Goal: Task Accomplishment & Management: Use online tool/utility

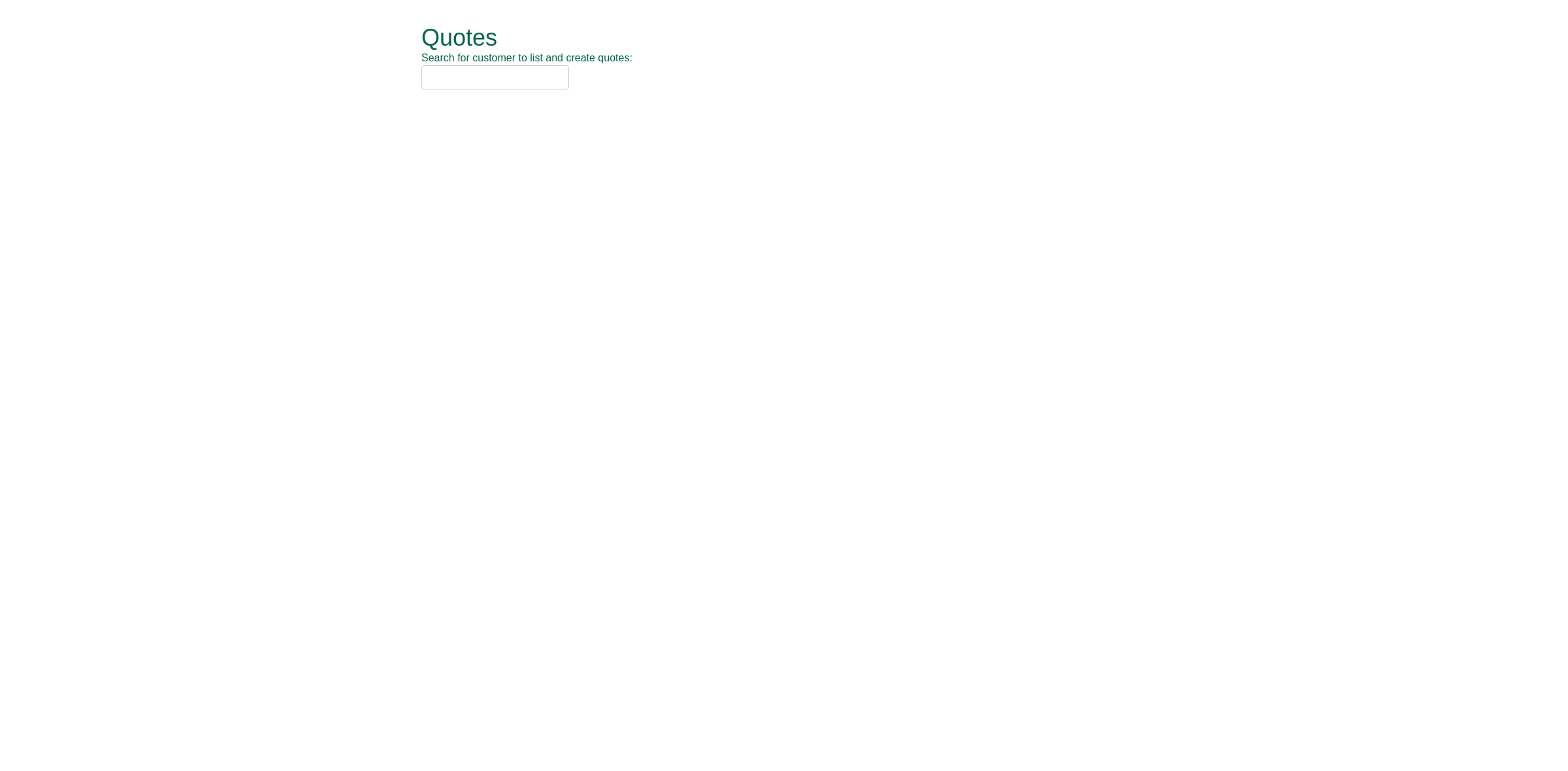
click at [488, 86] on input "text" at bounding box center [495, 78] width 148 height 24
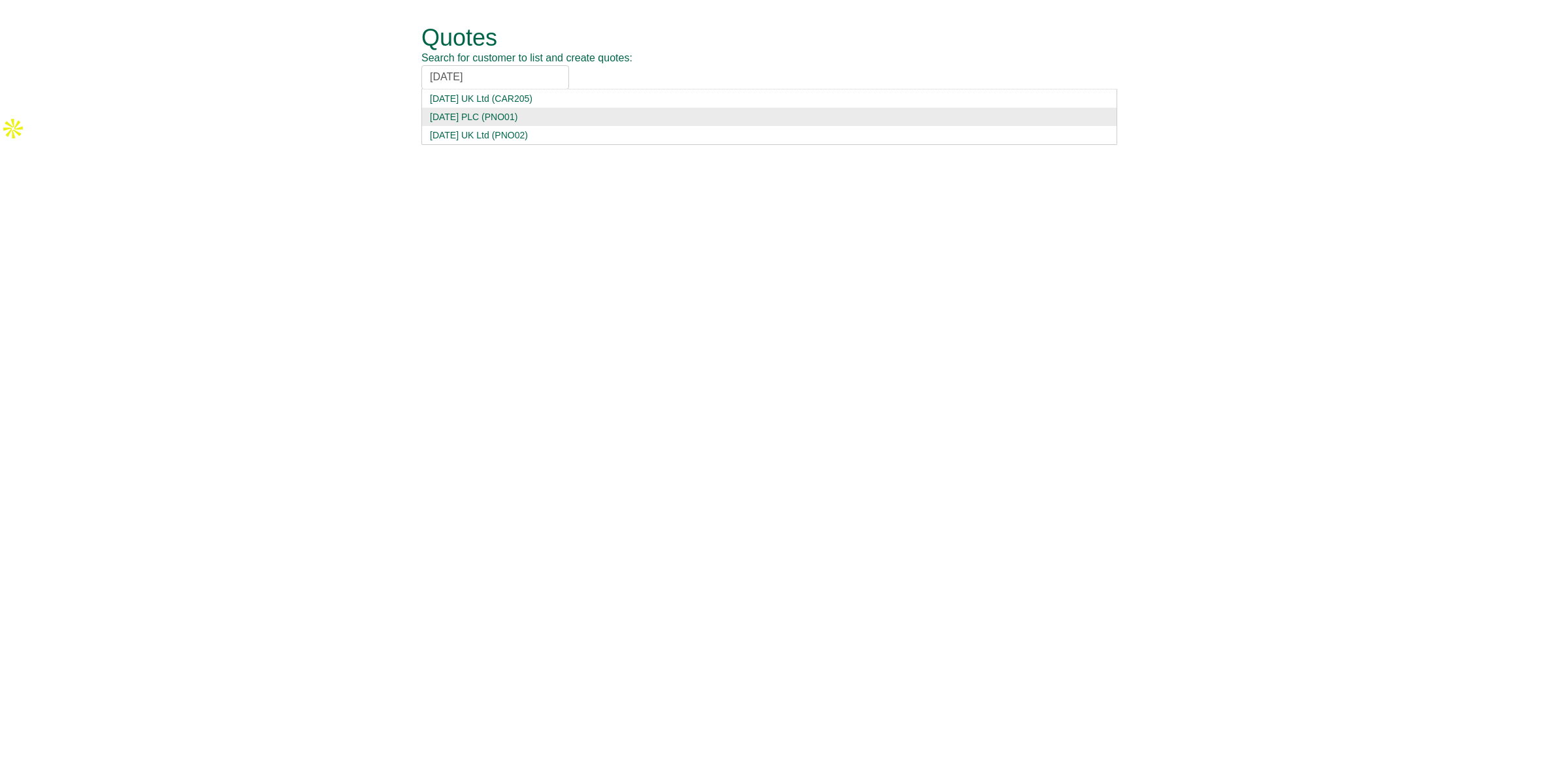
type input "[DATE]"
click at [494, 116] on div "[DATE] PLC (PNO01)" at bounding box center [770, 117] width 679 height 13
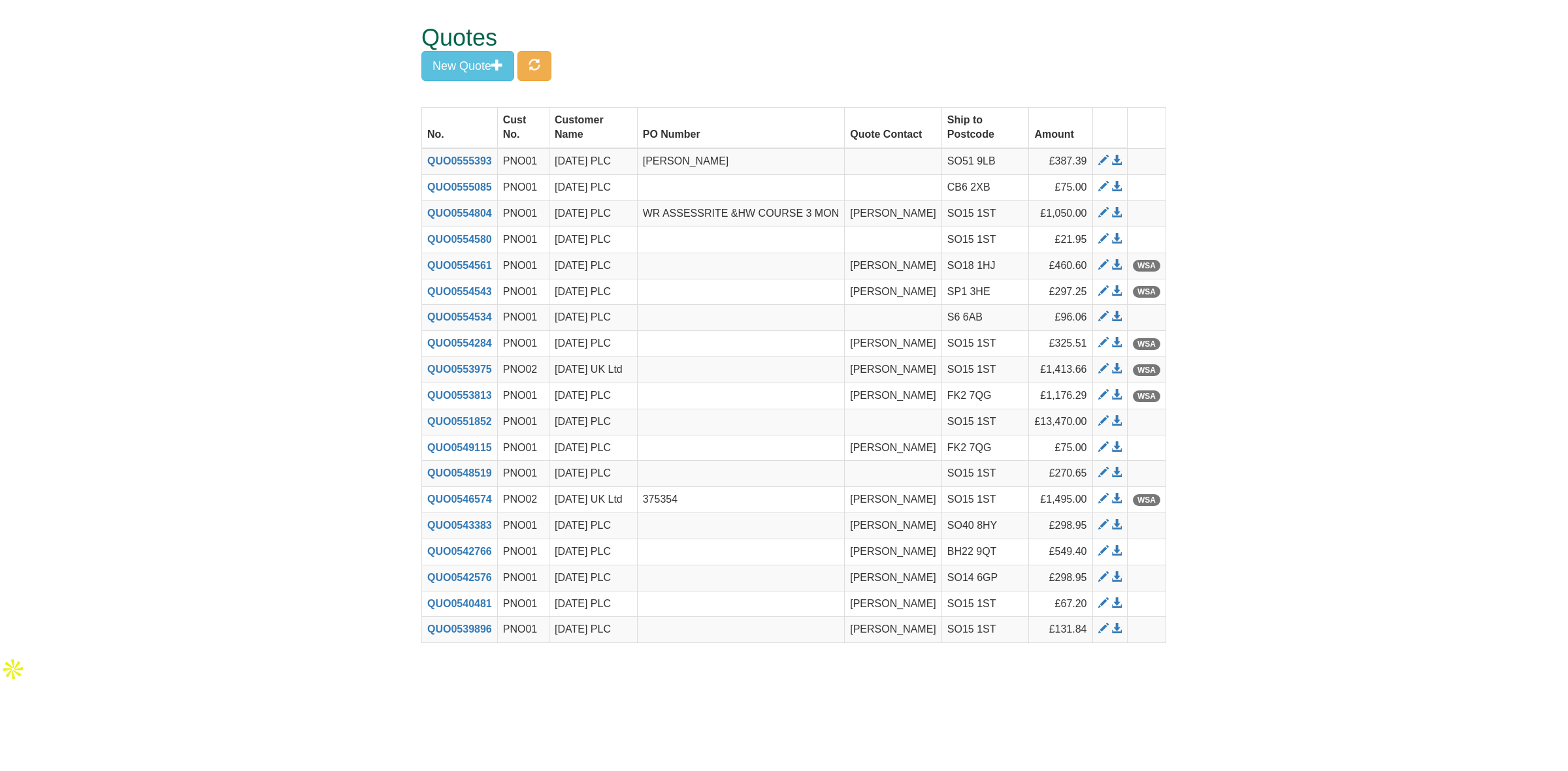
drag, startPoint x: 1366, startPoint y: 305, endPoint x: 1357, endPoint y: 307, distance: 9.2
click at [1364, 305] on form "Quotes Search for customer to list and create quotes: [DATE] PLC [DATE] UK Ltd …" at bounding box center [784, 328] width 1568 height 656
click at [1103, 268] on span at bounding box center [1103, 265] width 11 height 11
click at [536, 62] on span "button" at bounding box center [535, 65] width 12 height 12
click at [1122, 266] on span at bounding box center [1117, 265] width 11 height 11
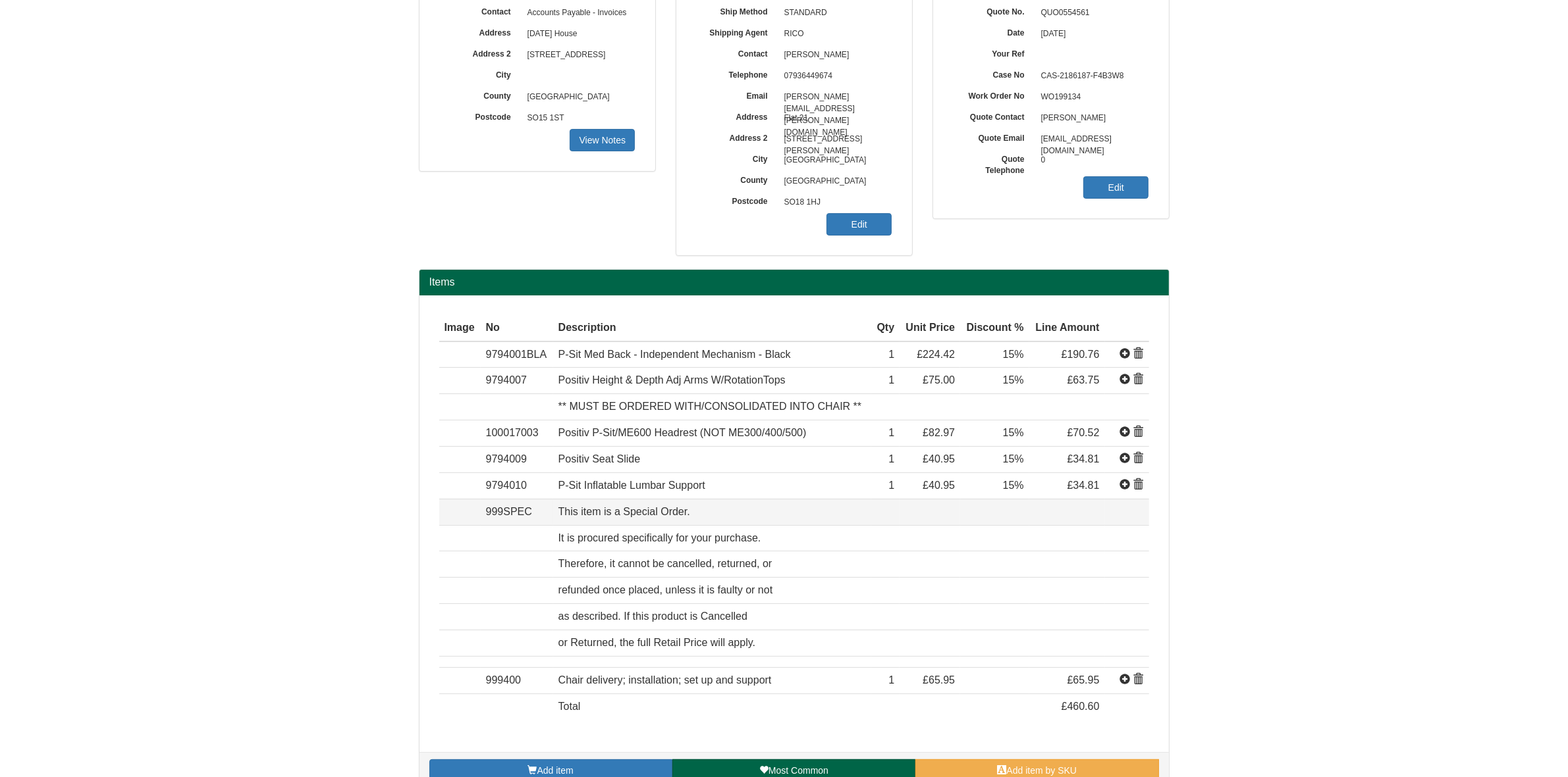
scroll to position [169, 0]
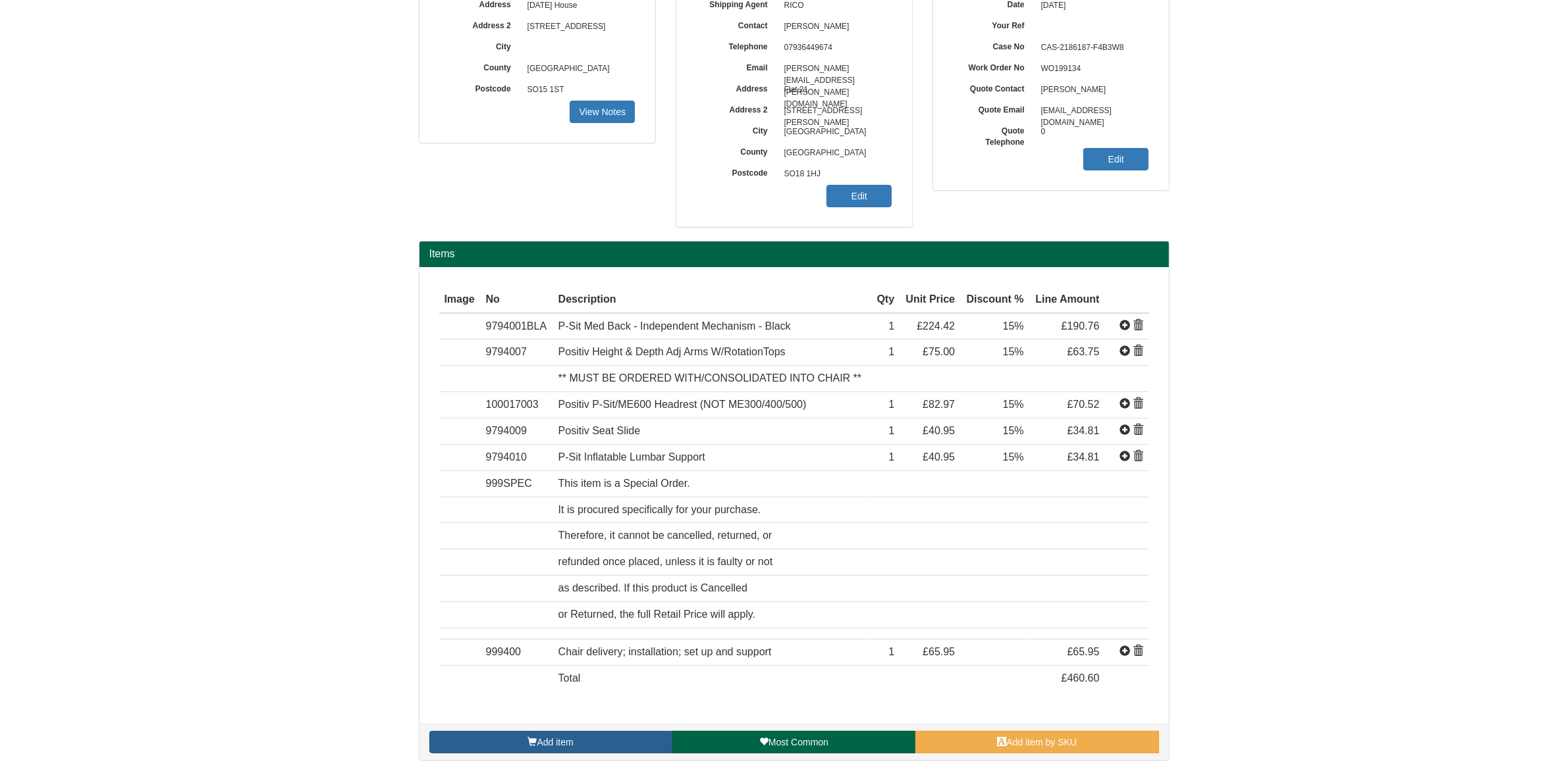
click at [566, 741] on span "Add item" at bounding box center [555, 742] width 36 height 11
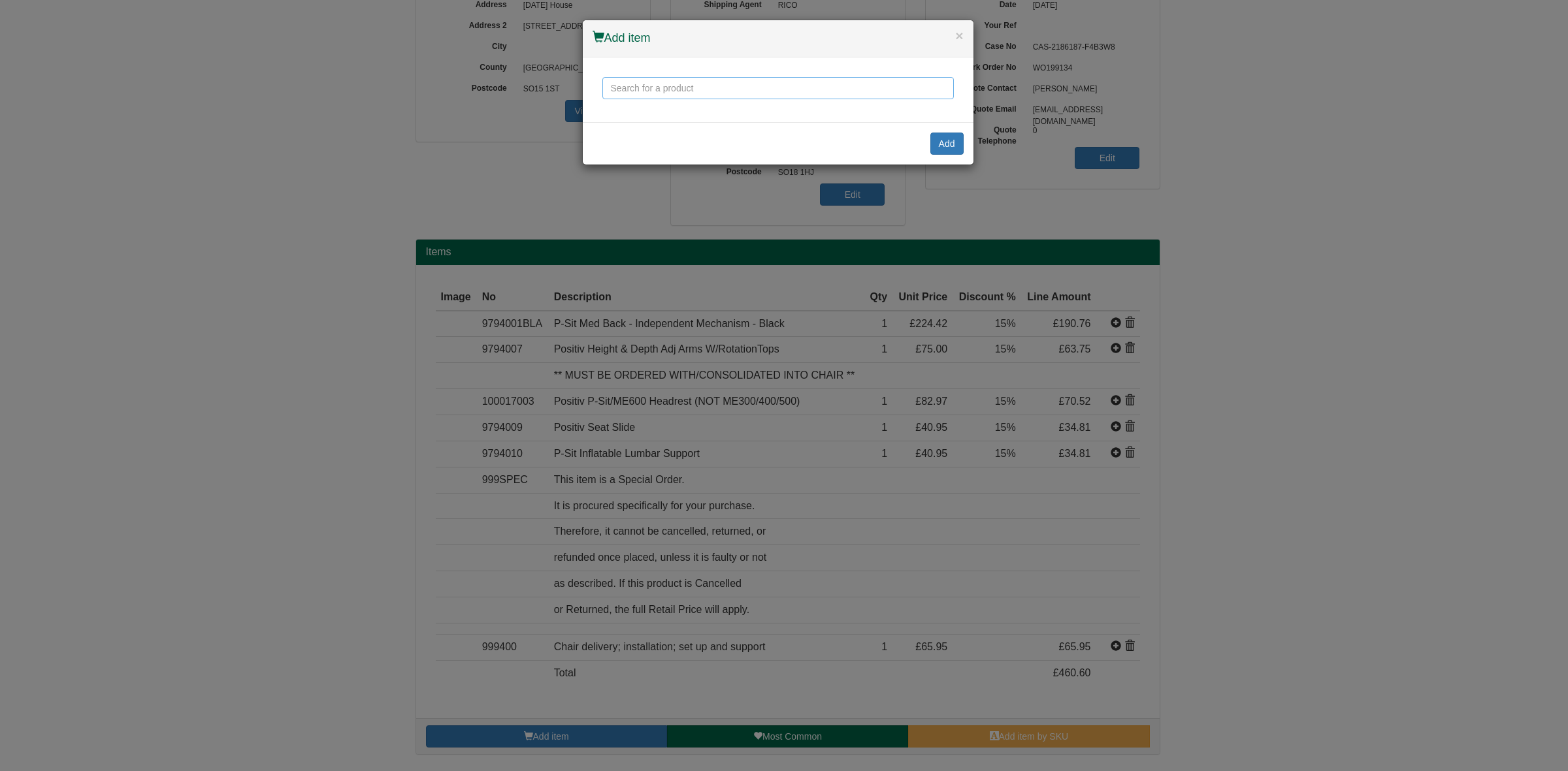
click at [655, 88] on input "text" at bounding box center [778, 87] width 352 height 22
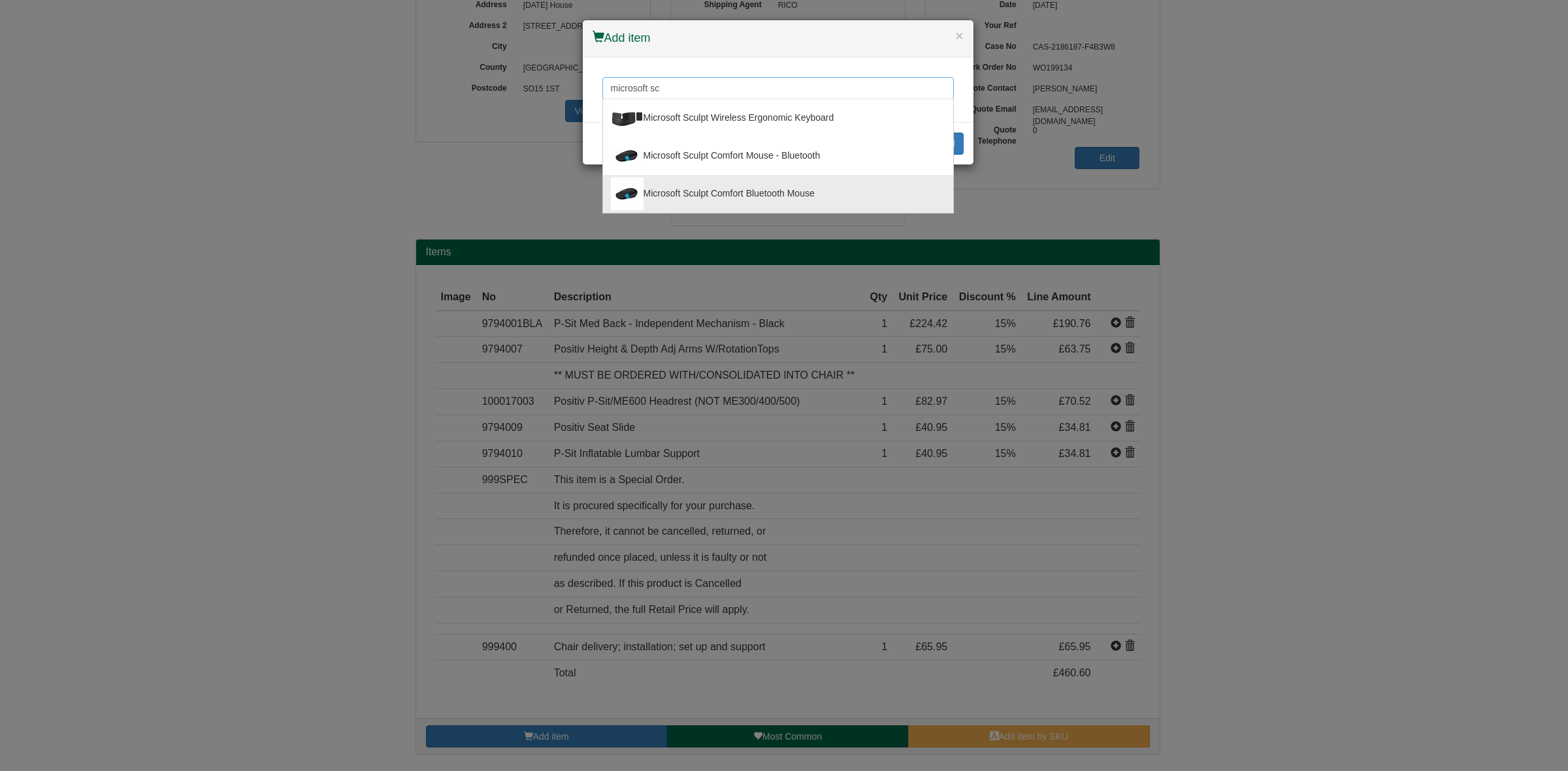
type input "microsoft sc"
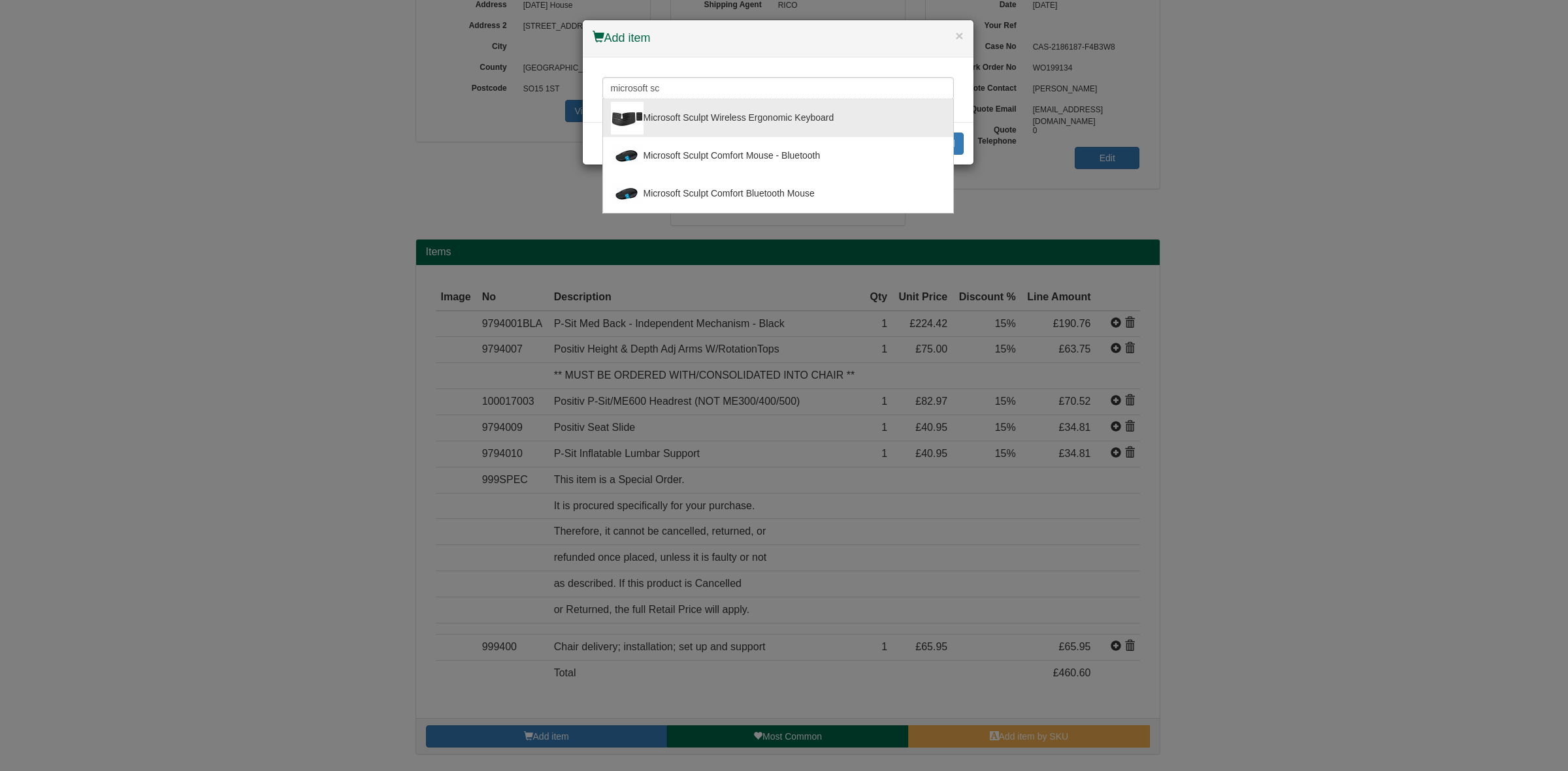
click at [867, 63] on div "microsoft sc Microsoft Sculpt Wireless Ergonomic Keyboard Microsoft Sculpt Comf…" at bounding box center [778, 90] width 391 height 65
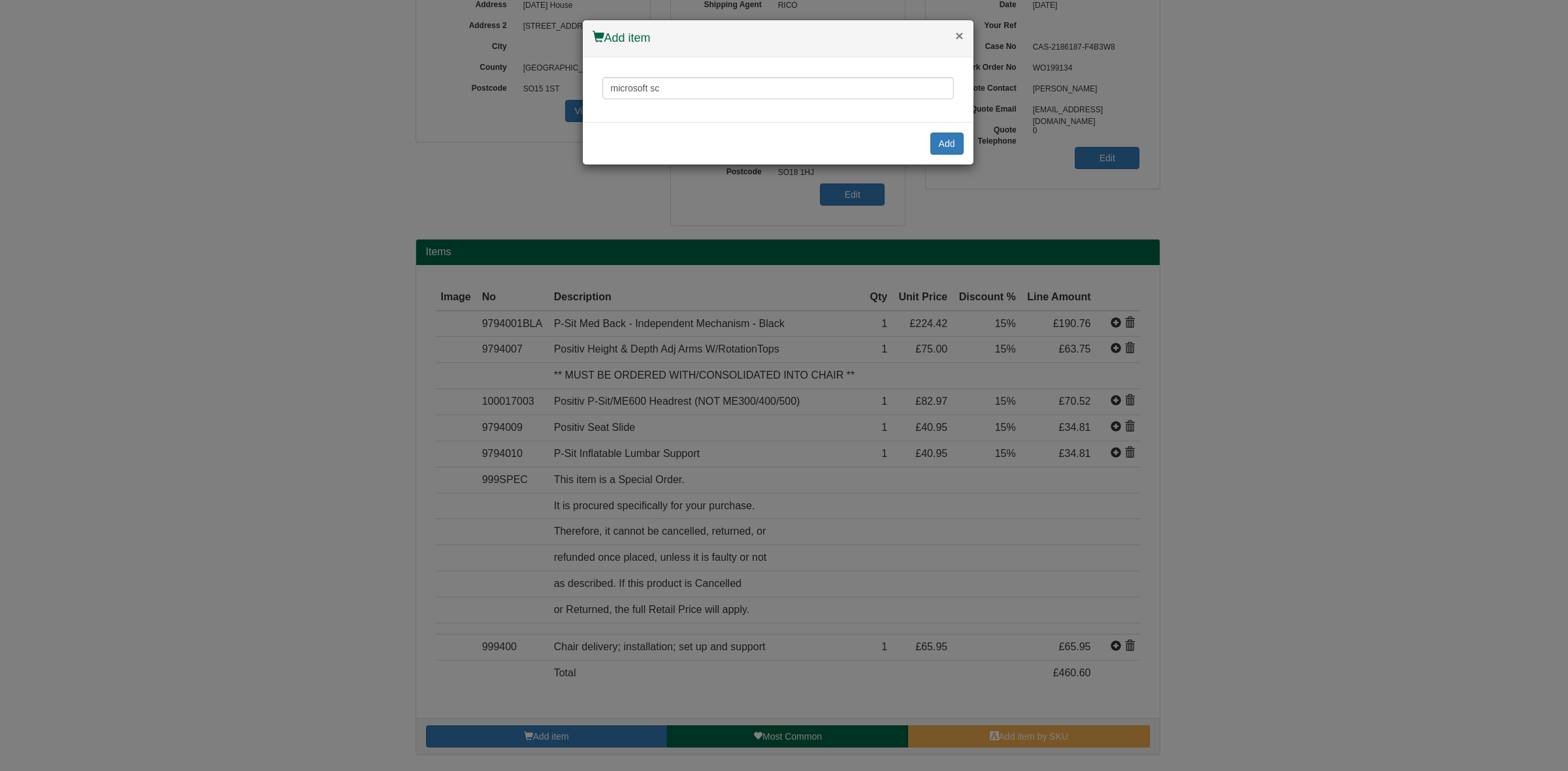
click at [961, 32] on button "×" at bounding box center [959, 36] width 8 height 14
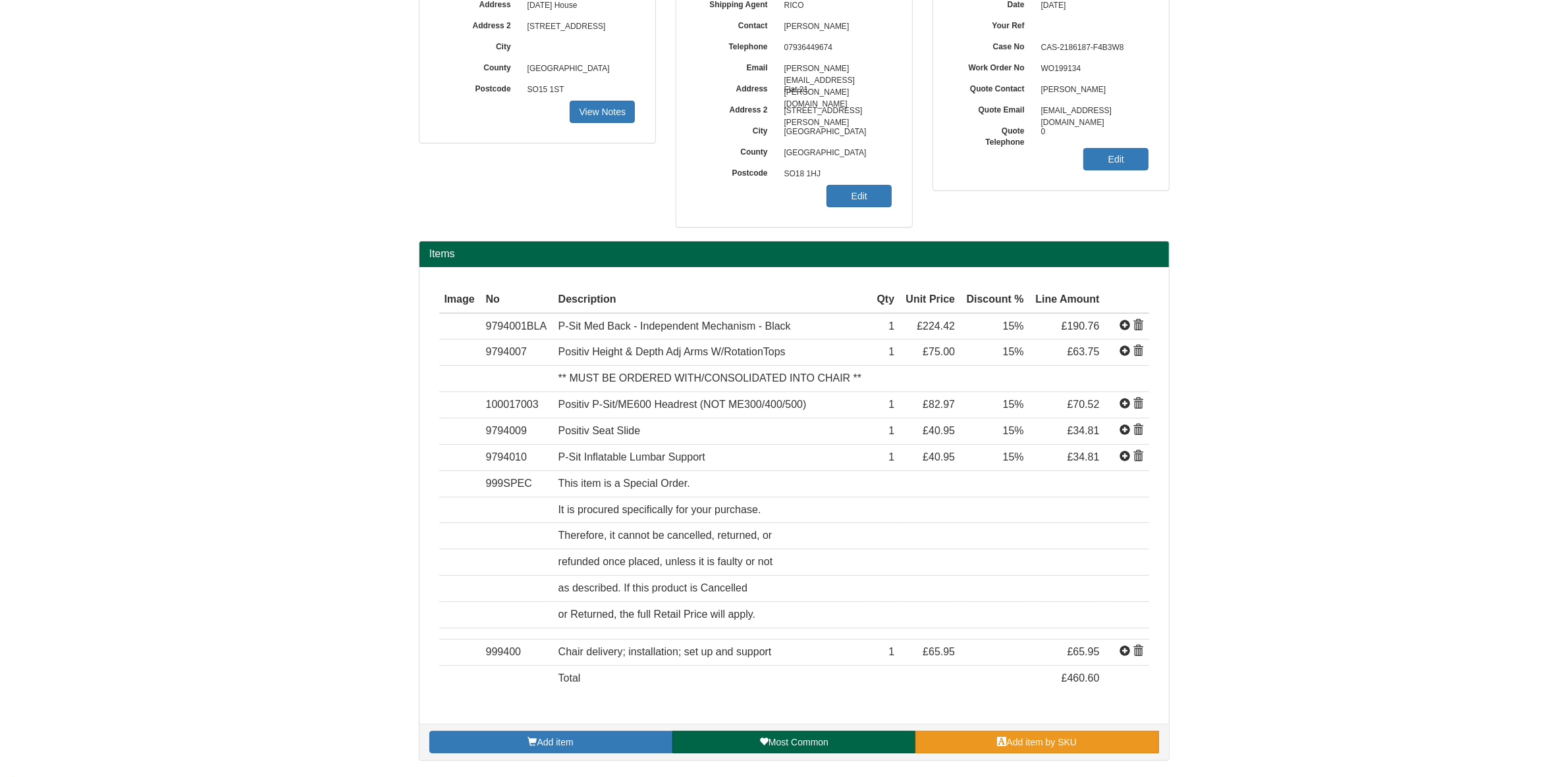
click at [960, 740] on link "Add item by SKU" at bounding box center [1037, 742] width 243 height 22
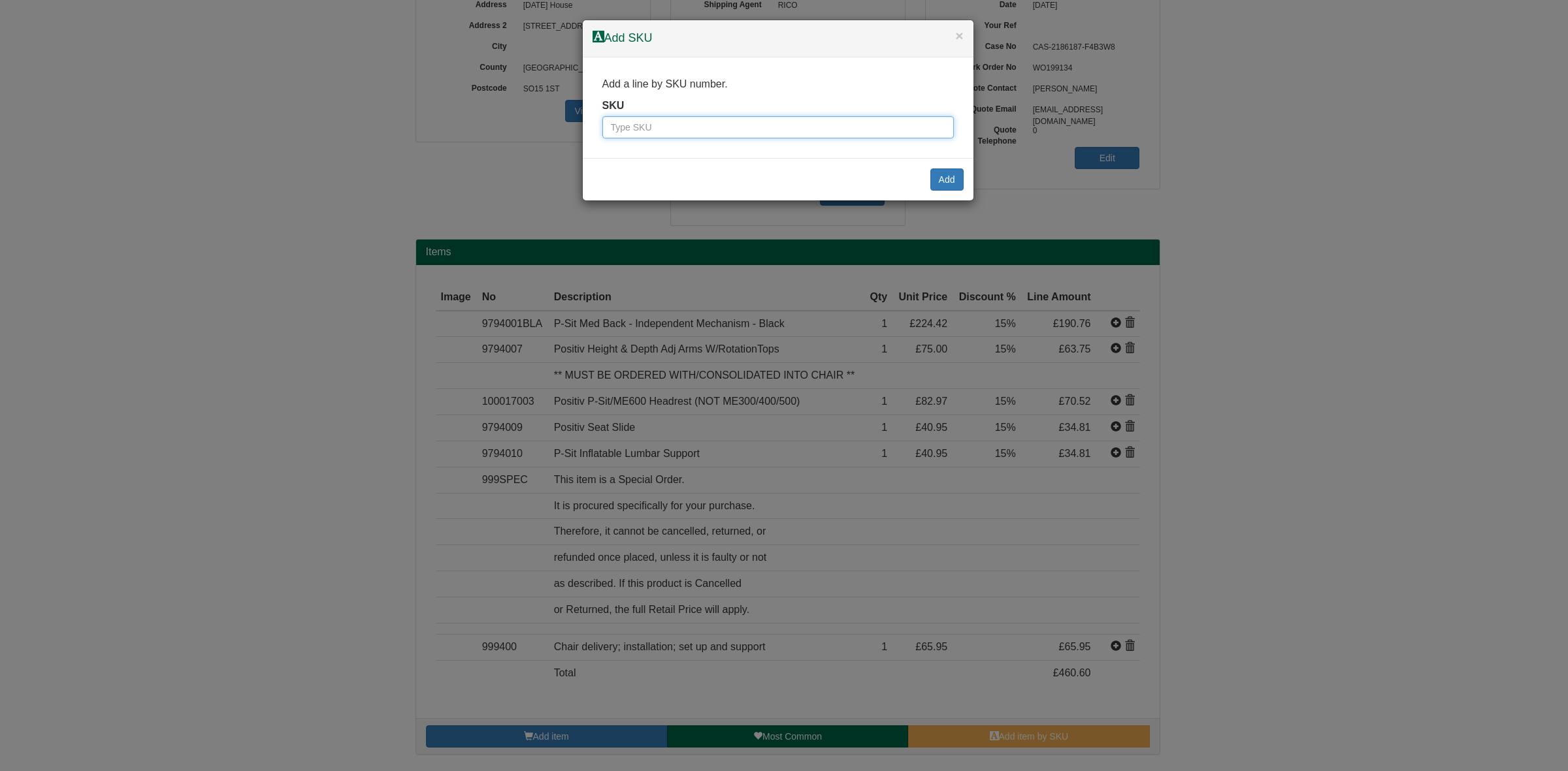
click at [632, 128] on input "text" at bounding box center [778, 127] width 352 height 22
paste input "100072330"
type input "100072330"
click at [962, 36] on button "×" at bounding box center [959, 36] width 8 height 14
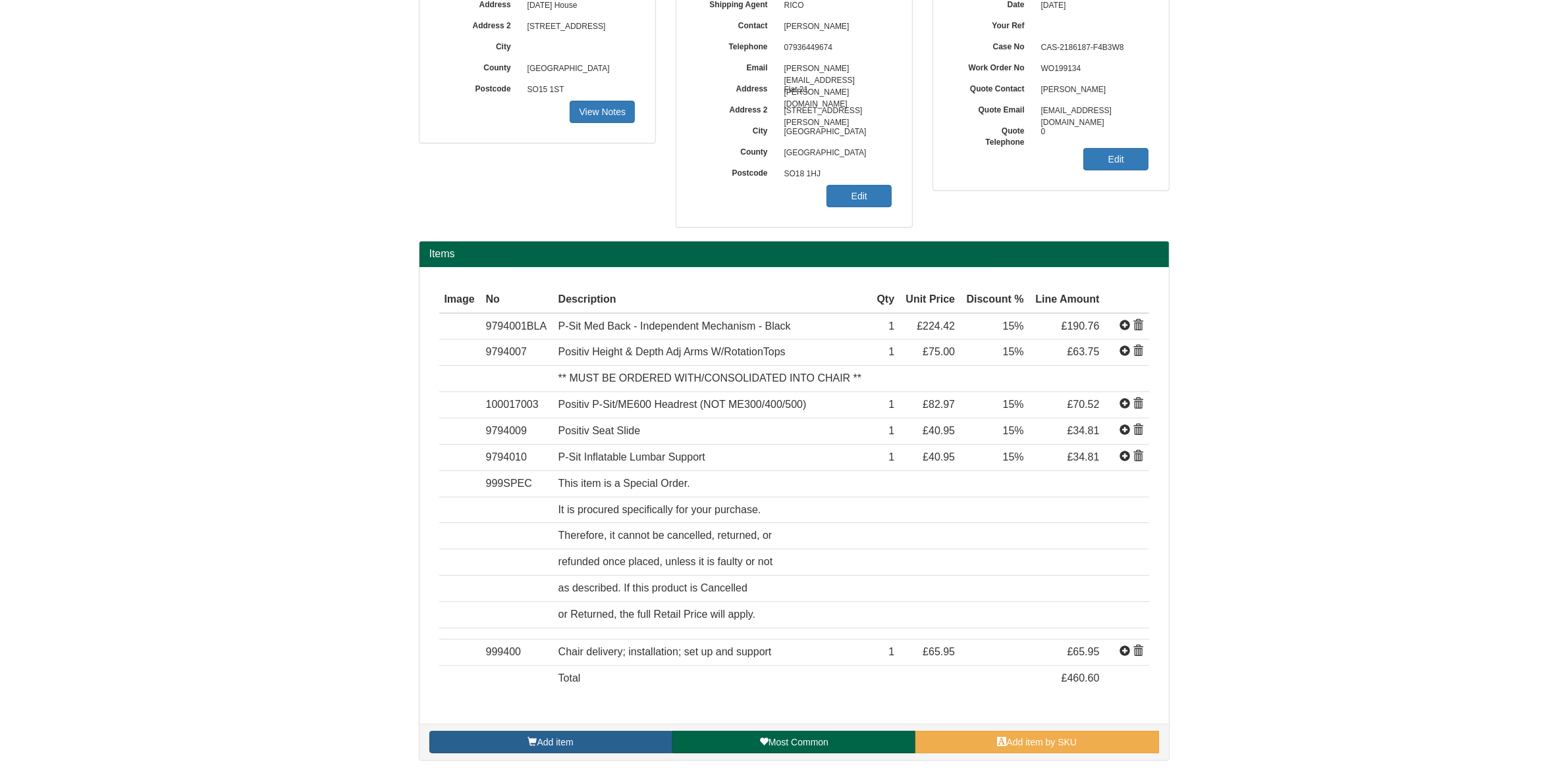
click at [535, 746] on span at bounding box center [532, 741] width 9 height 9
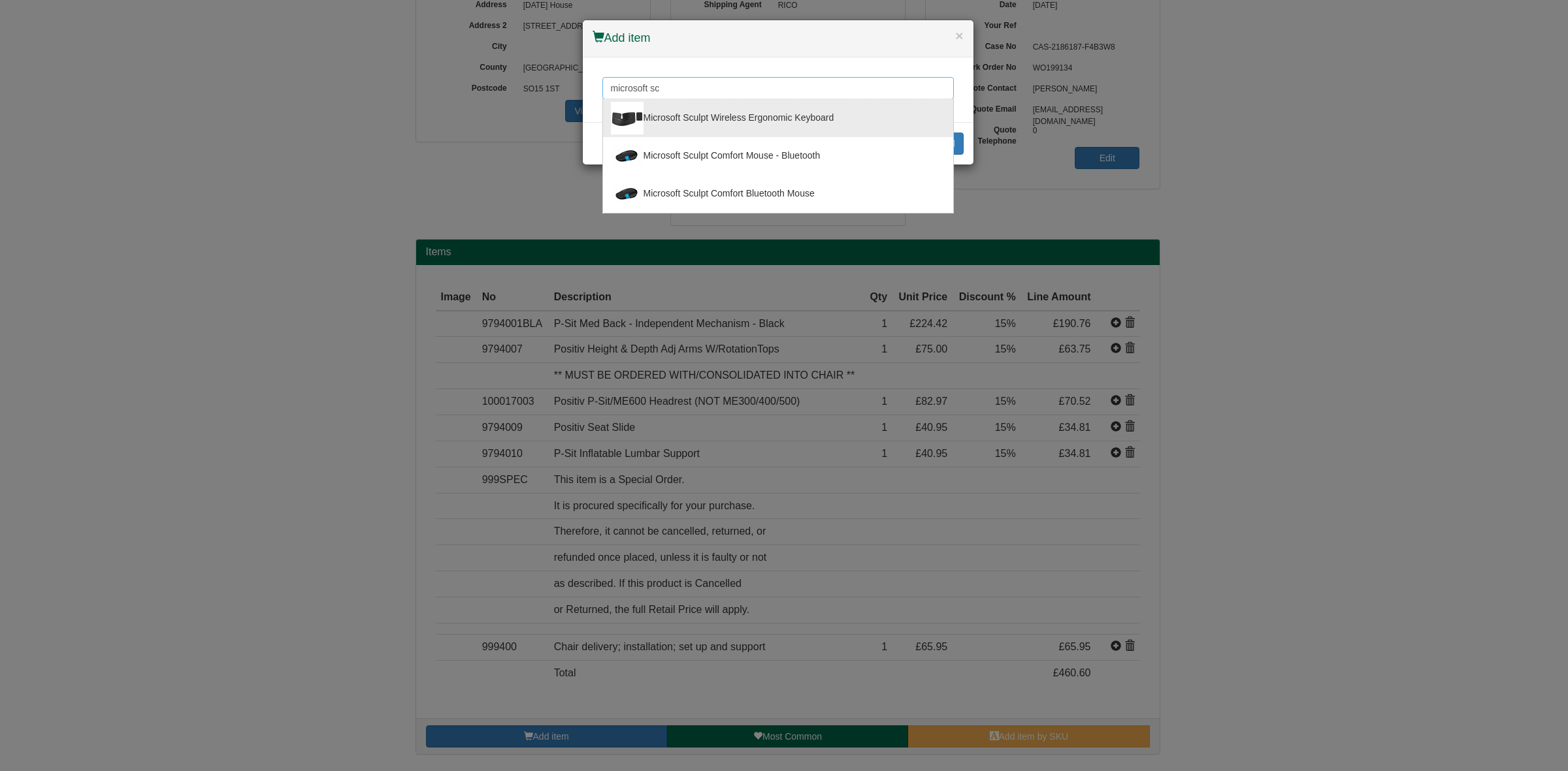
drag, startPoint x: 685, startPoint y: 90, endPoint x: 500, endPoint y: 89, distance: 185.0
click at [500, 89] on div "× Add item microsoft sc Microsoft Sculpt Wireless Ergonomic Keyboard Microsoft …" at bounding box center [784, 386] width 1568 height 771
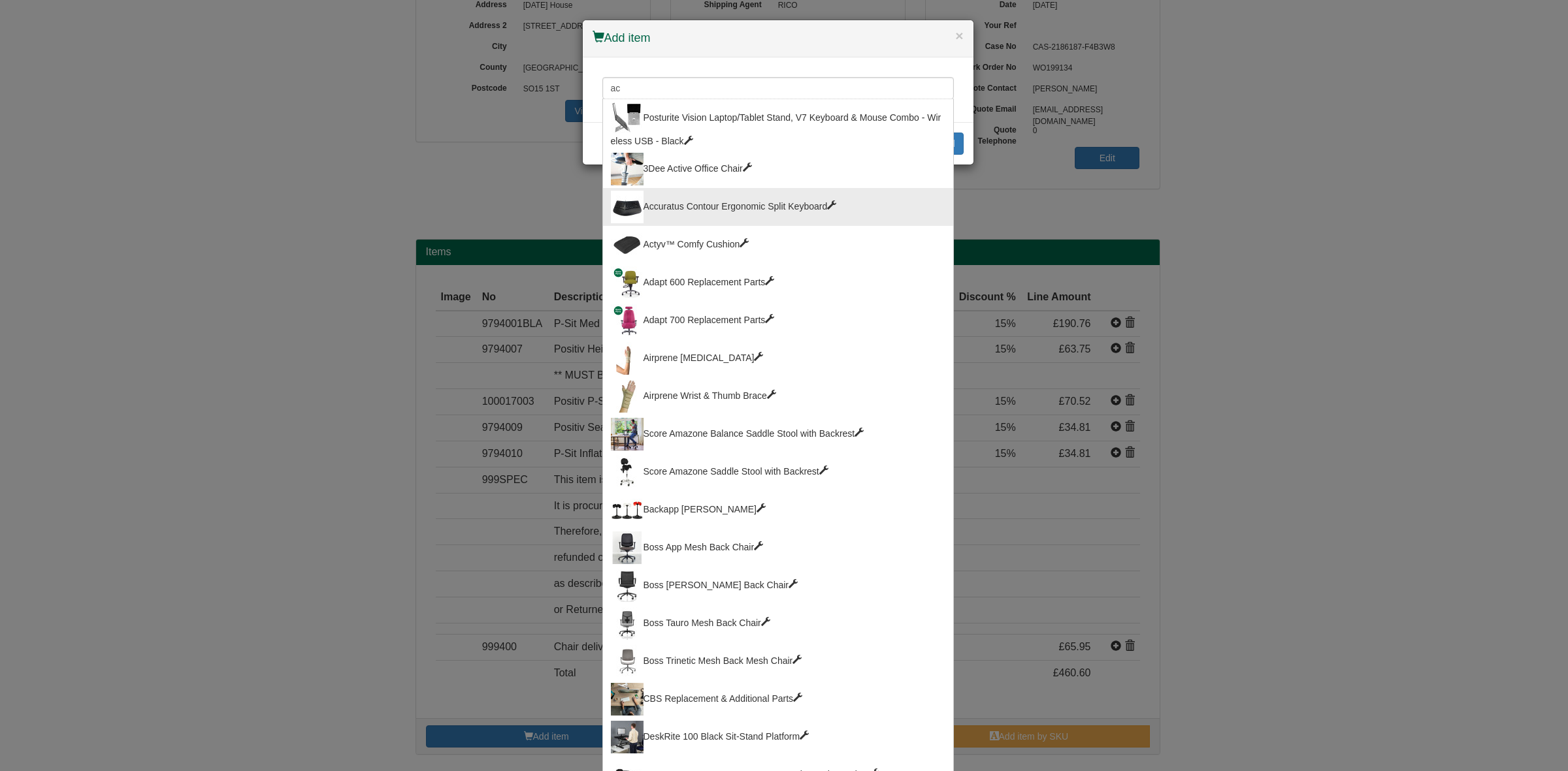
click at [752, 201] on div "Accuratus Contour Ergonomic Split Keyboard" at bounding box center [779, 207] width 335 height 32
type input "Accuratus Contour Ergonomic Split Keyboard"
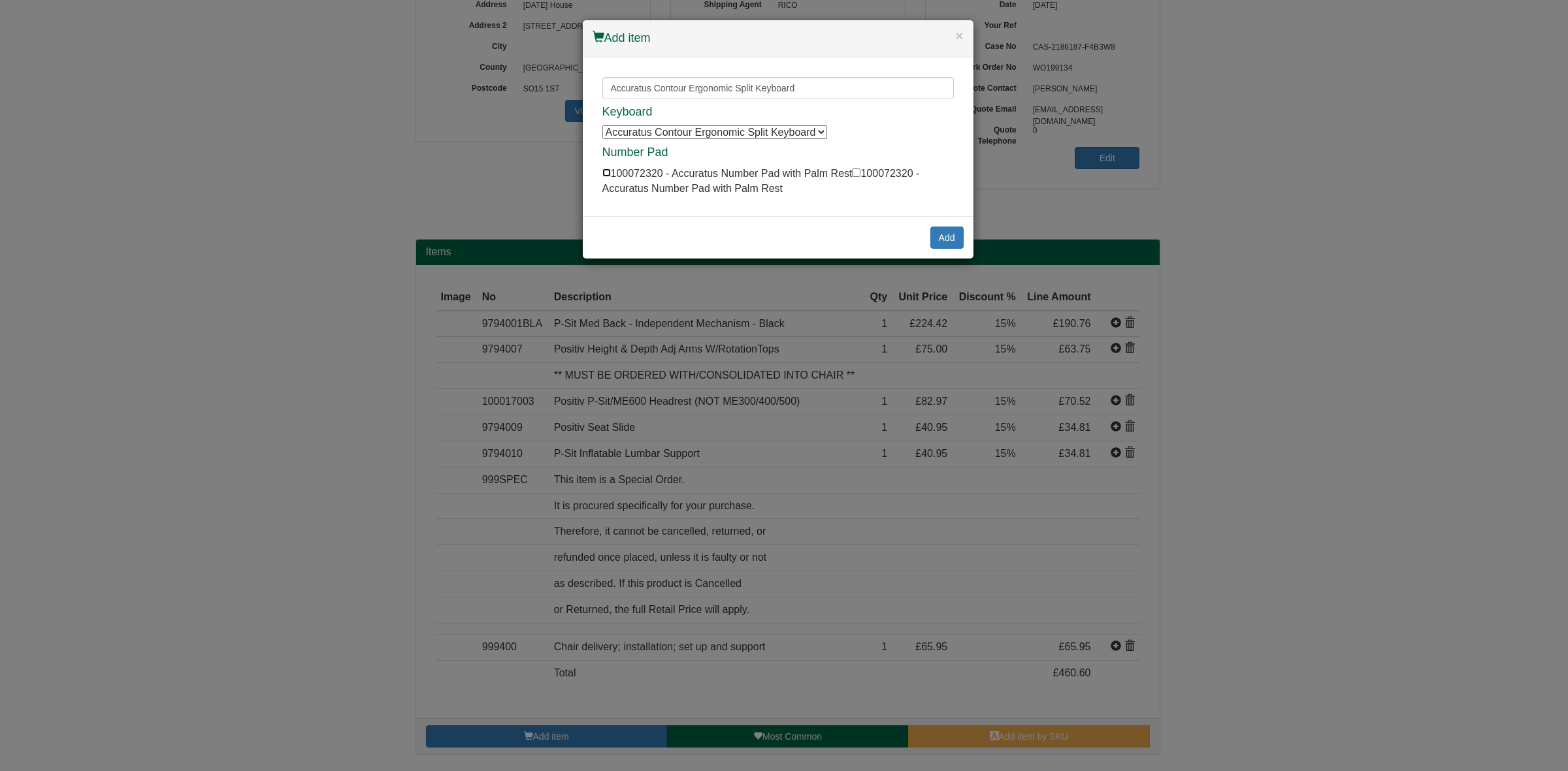
click at [605, 171] on input "checkbox" at bounding box center [606, 172] width 9 height 9
checkbox input "true"
click at [952, 230] on button "Add" at bounding box center [947, 237] width 33 height 22
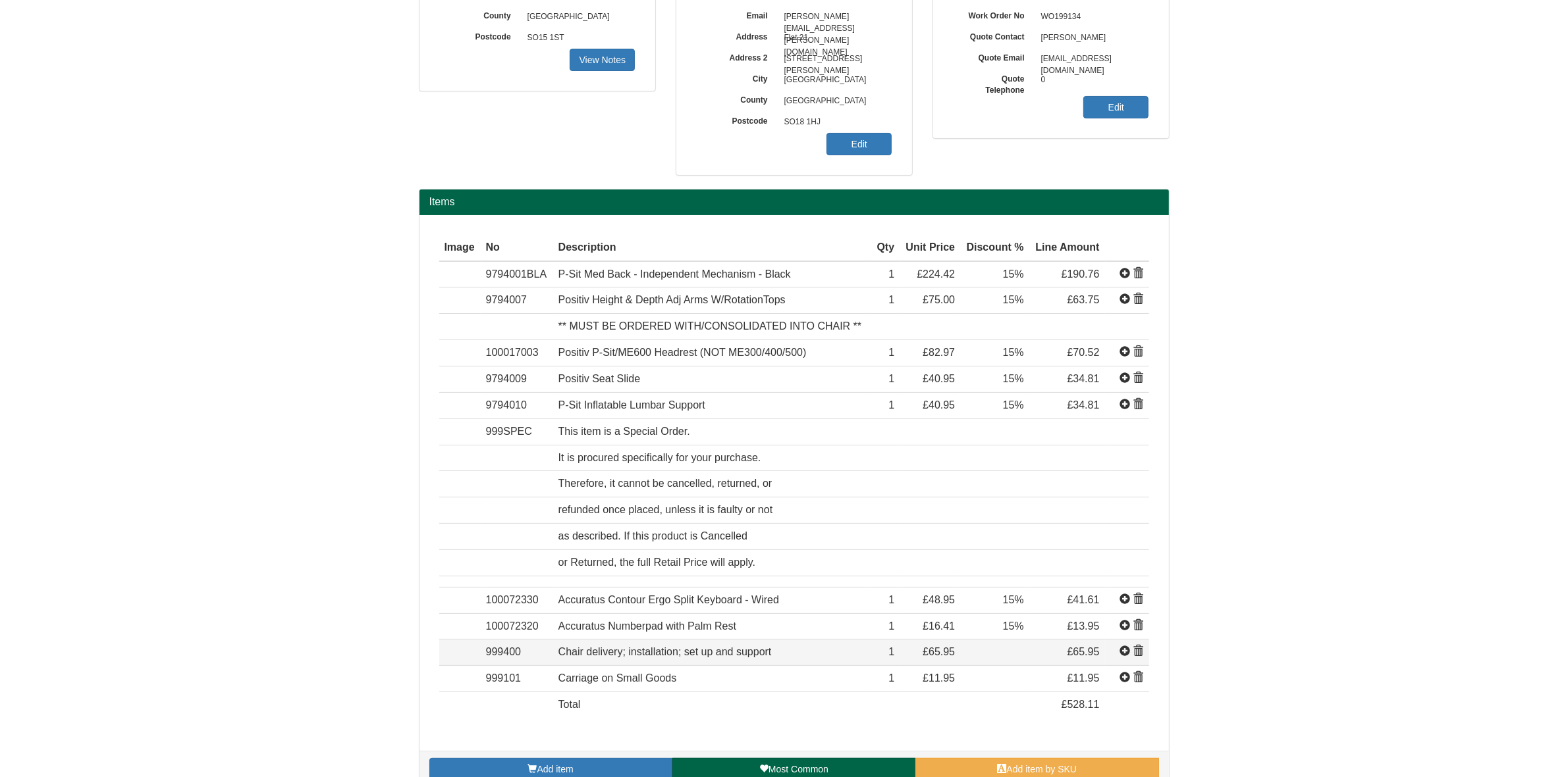
scroll to position [248, 0]
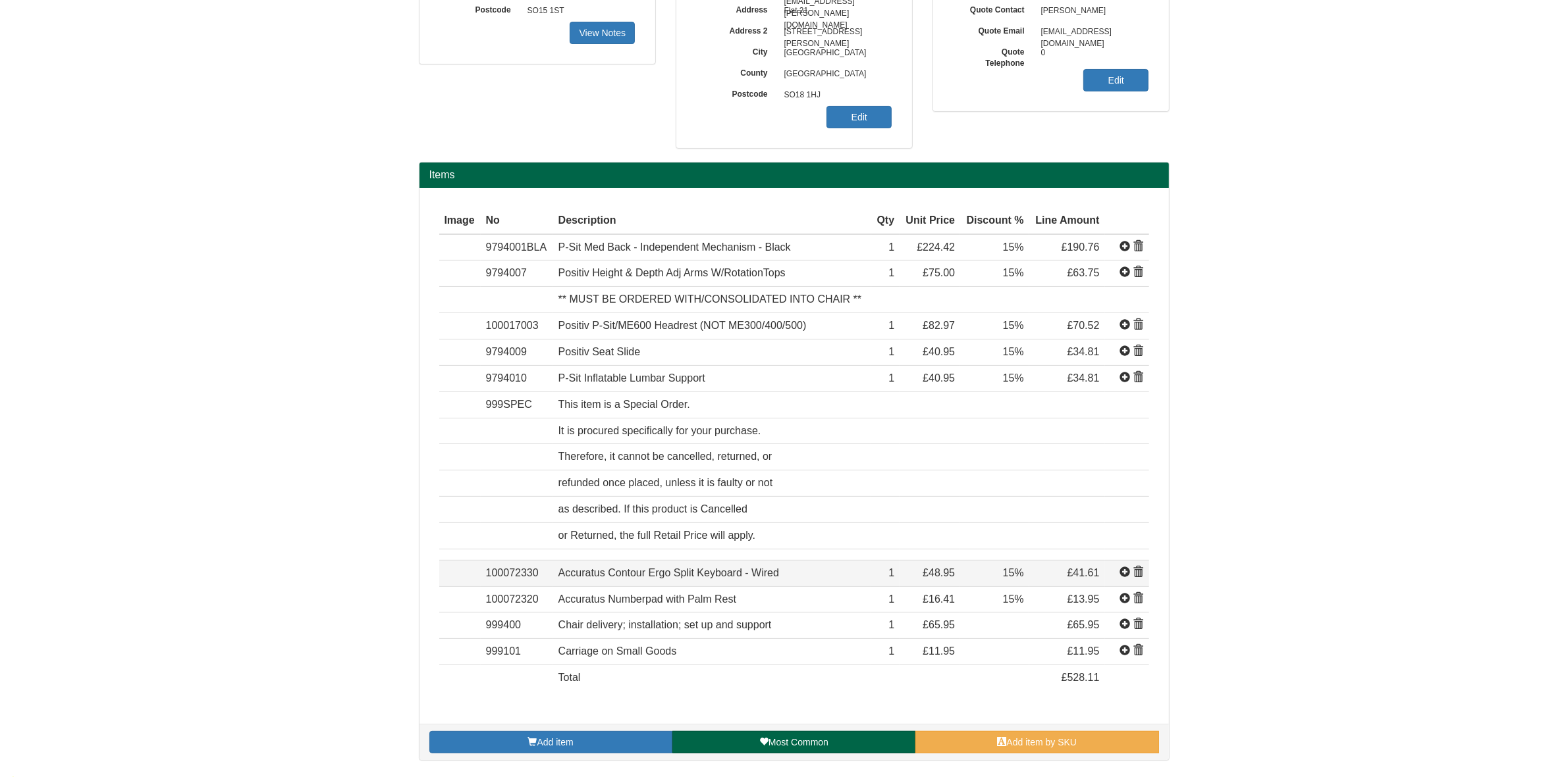
click at [1124, 573] on span at bounding box center [1125, 573] width 11 height 11
click at [1124, 603] on span at bounding box center [1125, 599] width 11 height 11
